Goal: Transaction & Acquisition: Download file/media

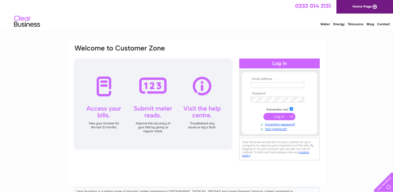
type input "jackosbarnairn@gmail.com"
click at [285, 115] on input "submit" at bounding box center [280, 116] width 32 height 7
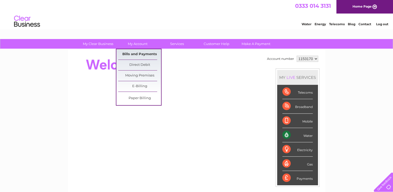
click at [131, 54] on link "Bills and Payments" at bounding box center [139, 54] width 43 height 10
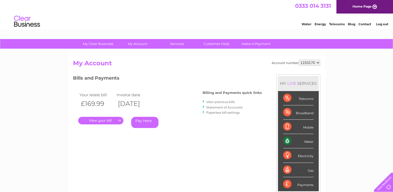
click at [221, 101] on link "View previous bills" at bounding box center [220, 102] width 29 height 4
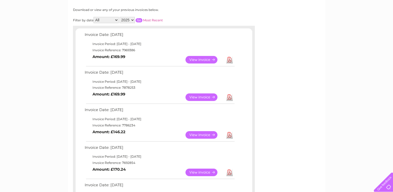
scroll to position [69, 0]
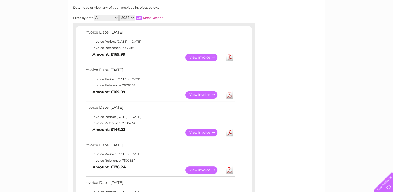
click at [230, 133] on link "Download" at bounding box center [229, 133] width 6 height 8
click at [230, 95] on link "Download" at bounding box center [229, 95] width 6 height 8
click at [230, 58] on link "Download" at bounding box center [229, 58] width 6 height 8
